Goal: Task Accomplishment & Management: Use online tool/utility

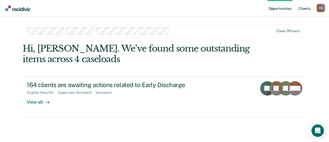
click at [305, 10] on link "Client s" at bounding box center [305, 8] width 14 height 16
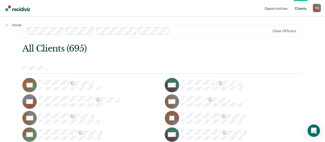
click at [85, 67] on div at bounding box center [162, 69] width 281 height 7
click at [9, 25] on link "Home" at bounding box center [13, 25] width 15 height 5
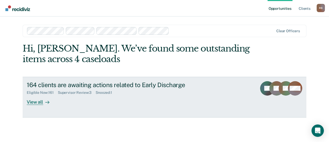
click at [76, 91] on div "Supervisor Review : 3" at bounding box center [77, 92] width 38 height 4
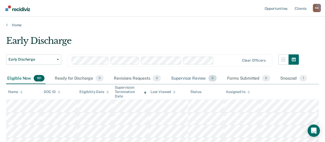
click at [189, 79] on div "Supervisor Review 3" at bounding box center [194, 78] width 48 height 11
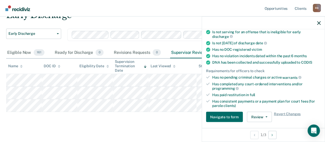
scroll to position [103, 0]
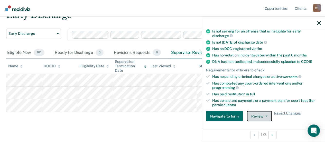
click at [253, 114] on button "Review" at bounding box center [259, 116] width 25 height 10
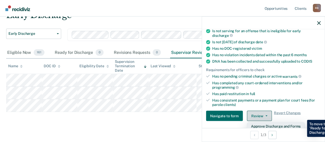
scroll to position [129, 0]
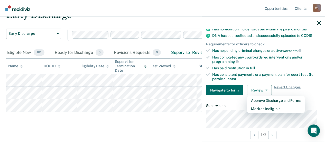
click at [238, 100] on article "RK Early Discharge Discharge Form Review Requirements validated by data from IC…" at bounding box center [263, 61] width 115 height 308
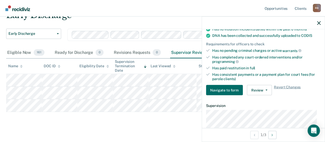
click at [133, 124] on div "Early Discharge Early Discharge Early Discharge Clear officers Eligible Now 161…" at bounding box center [162, 68] width 313 height 117
click at [318, 22] on icon "button" at bounding box center [319, 23] width 4 height 4
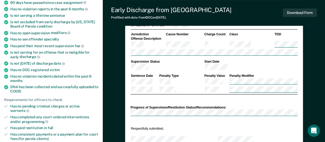
scroll to position [103, 0]
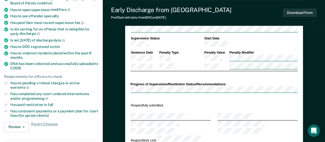
type textarea "x"
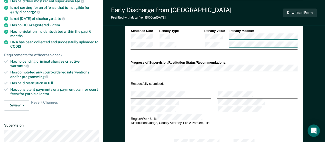
scroll to position [154, 0]
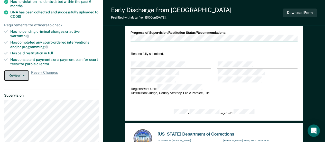
click at [20, 71] on button "Review" at bounding box center [16, 75] width 25 height 10
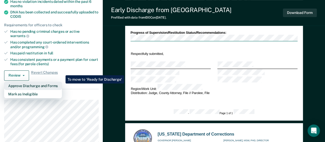
scroll to position [0, 0]
